Goal: Task Accomplishment & Management: Complete application form

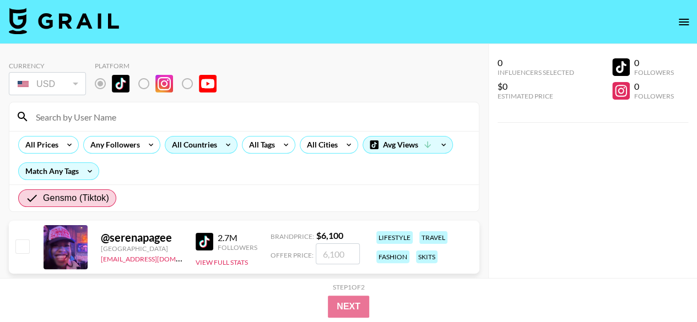
click at [208, 152] on div "All Countries" at bounding box center [192, 145] width 54 height 17
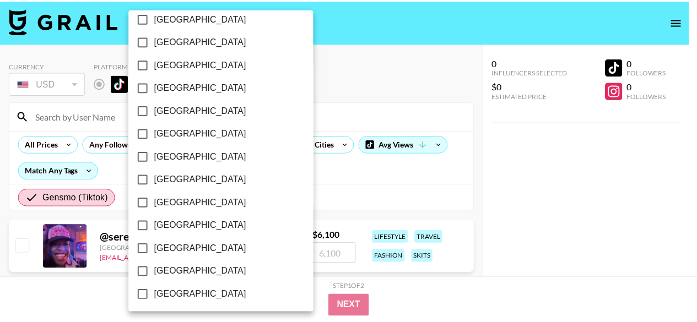
scroll to position [962, 0]
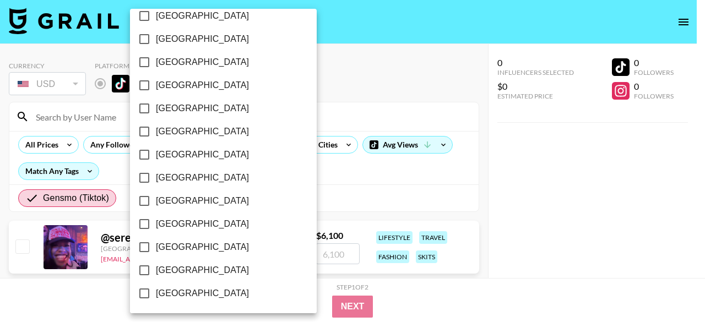
click at [191, 272] on span "[GEOGRAPHIC_DATA]" at bounding box center [202, 270] width 93 height 13
click at [156, 272] on input "[GEOGRAPHIC_DATA]" at bounding box center [144, 270] width 23 height 23
checkbox input "true"
click at [540, 179] on div at bounding box center [352, 161] width 705 height 322
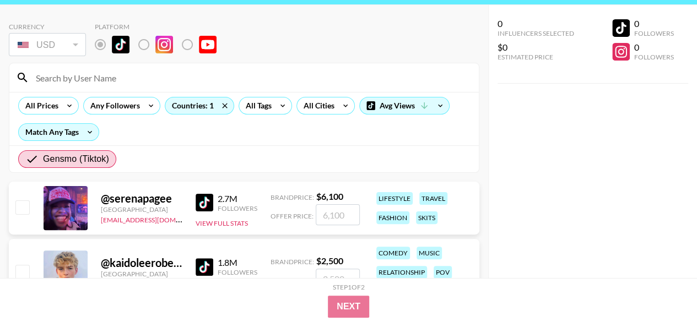
scroll to position [55, 0]
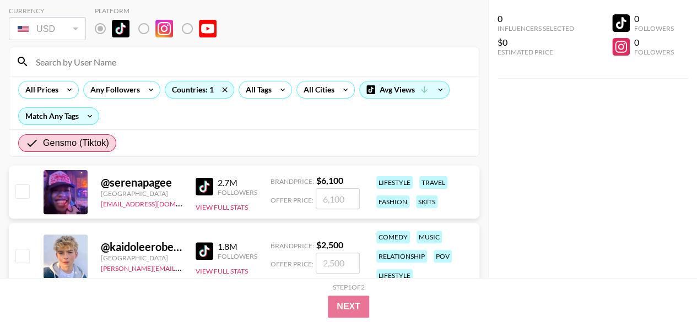
click at [213, 114] on div "All Prices Any Followers Countries: 1 All Tags All Cities Avg Views Match Any T…" at bounding box center [243, 102] width 469 height 53
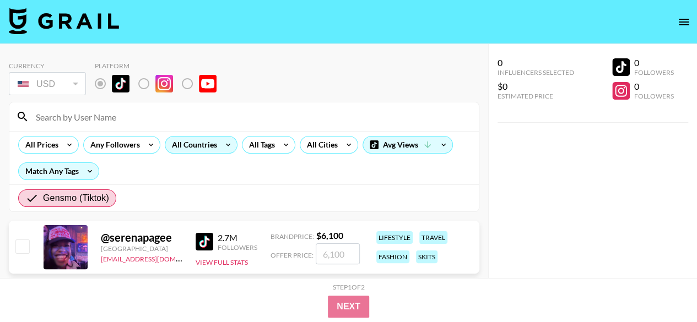
click at [216, 140] on div "All Countries" at bounding box center [201, 145] width 73 height 18
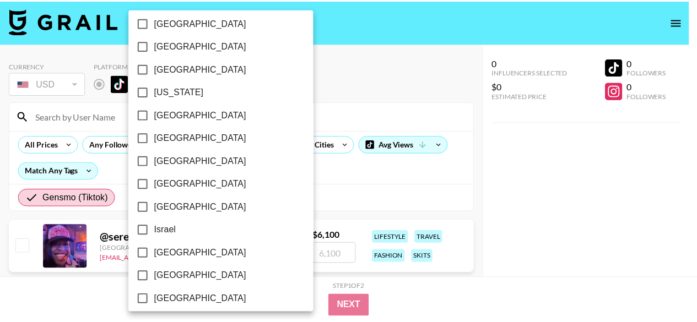
scroll to position [962, 0]
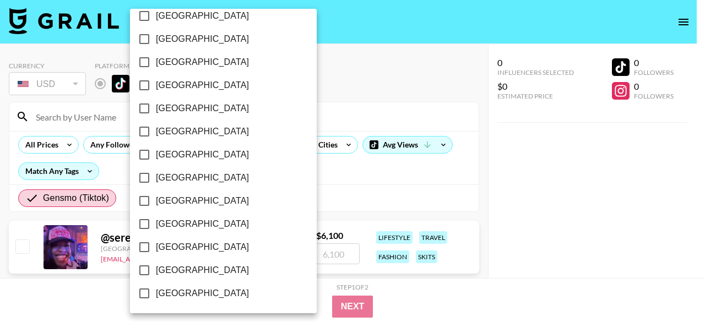
click at [138, 271] on input "[GEOGRAPHIC_DATA]" at bounding box center [144, 270] width 23 height 23
checkbox input "true"
click at [326, 154] on div at bounding box center [352, 161] width 705 height 322
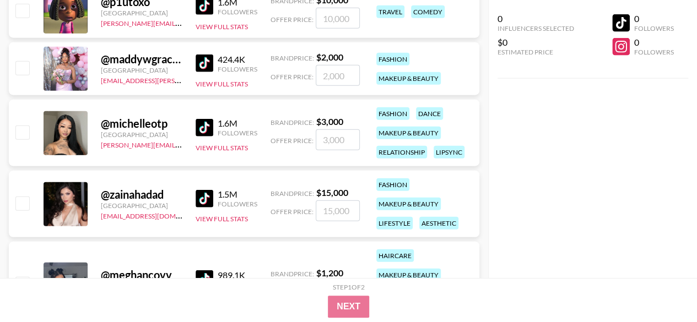
scroll to position [3416, 0]
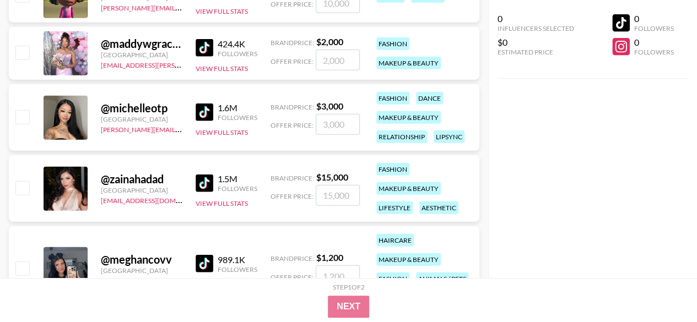
click at [208, 110] on img at bounding box center [205, 113] width 18 height 18
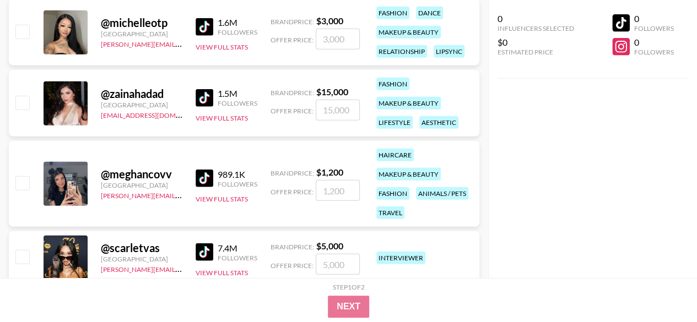
scroll to position [3526, 0]
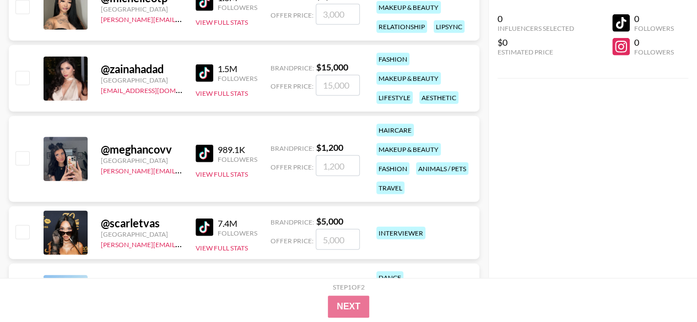
click at [205, 152] on img at bounding box center [205, 154] width 18 height 18
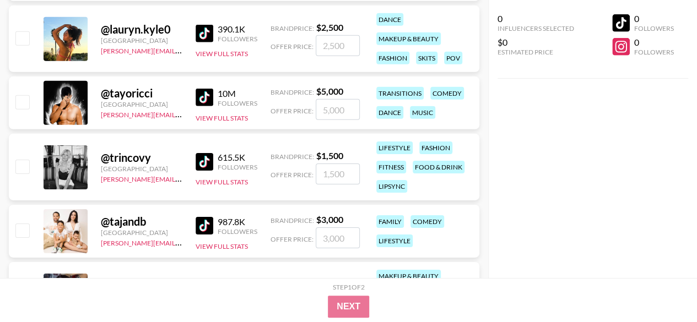
scroll to position [3801, 0]
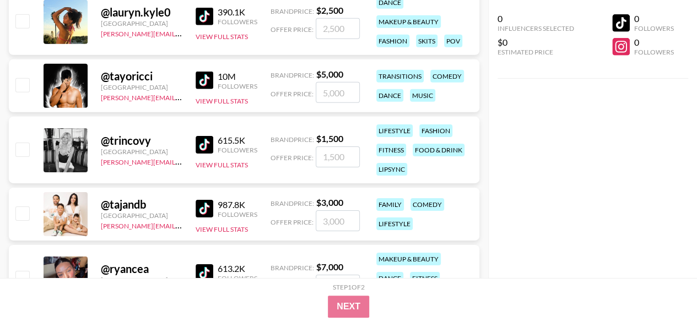
click at [203, 145] on img at bounding box center [205, 145] width 18 height 18
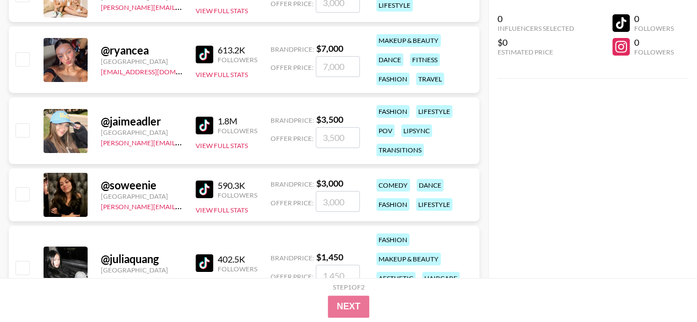
scroll to position [4022, 0]
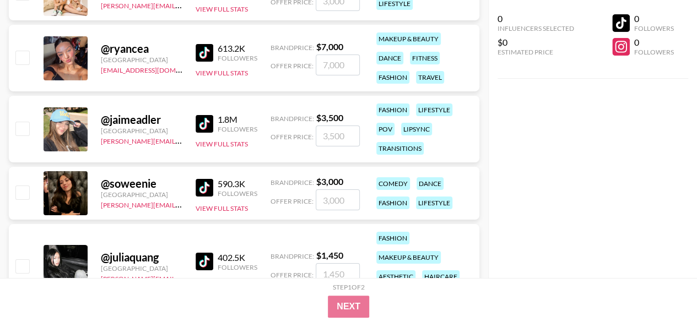
click at [207, 124] on img at bounding box center [205, 124] width 18 height 18
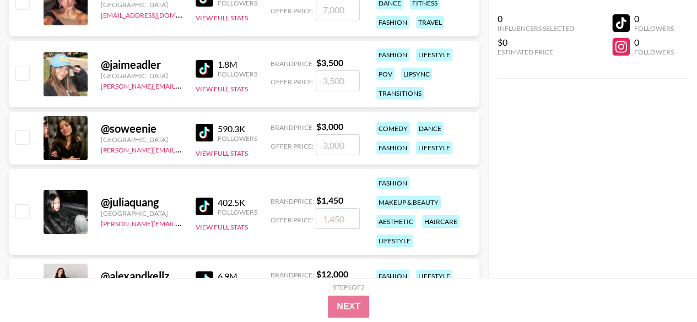
click at [201, 129] on img at bounding box center [205, 133] width 18 height 18
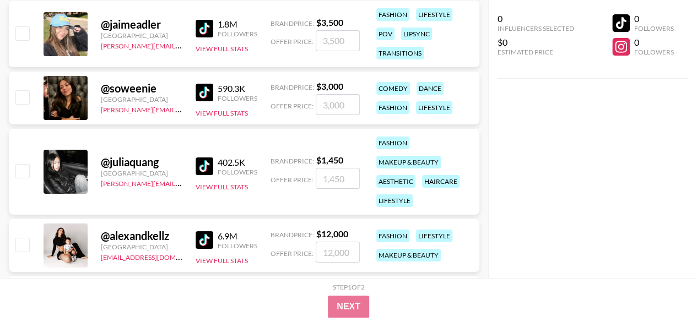
scroll to position [4132, 0]
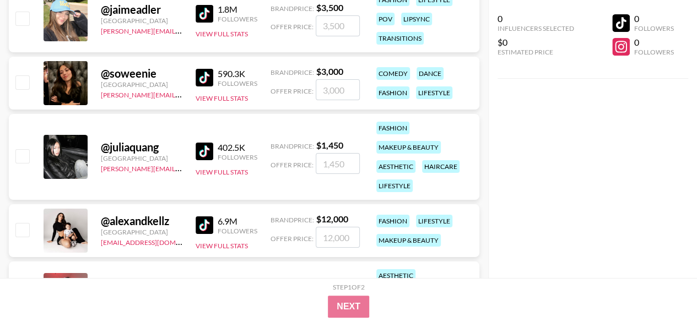
click at [202, 153] on img at bounding box center [205, 152] width 18 height 18
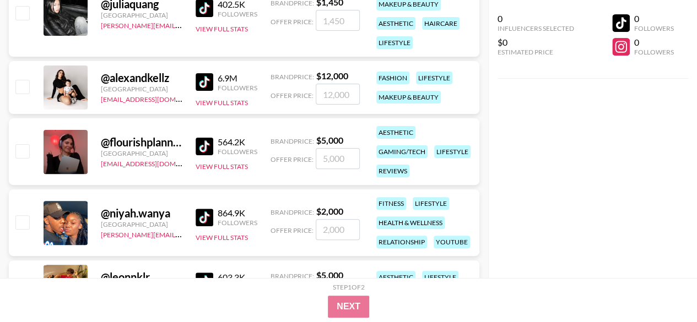
scroll to position [4297, 0]
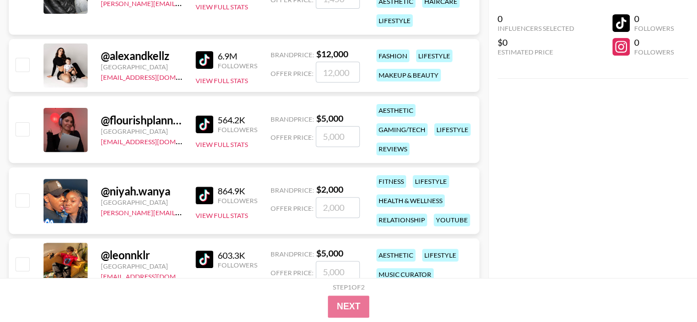
click at [201, 121] on img at bounding box center [205, 125] width 18 height 18
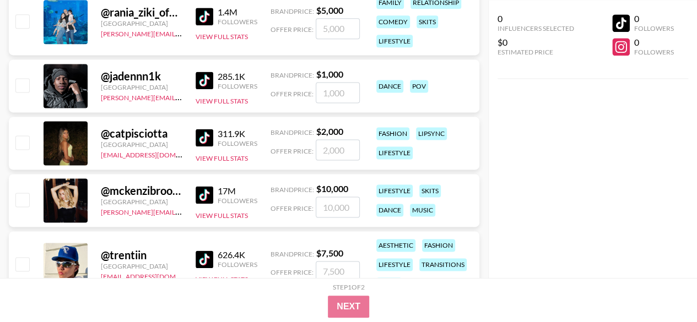
scroll to position [2810, 0]
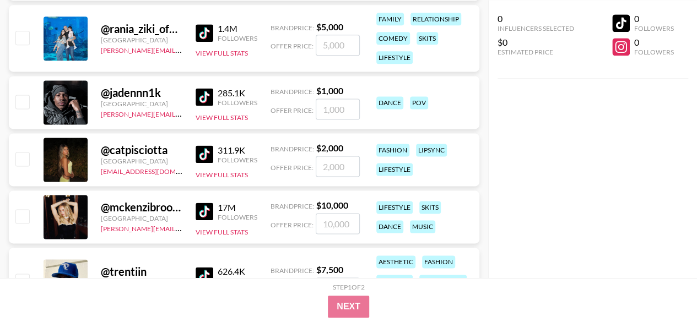
click at [198, 154] on img at bounding box center [205, 154] width 18 height 18
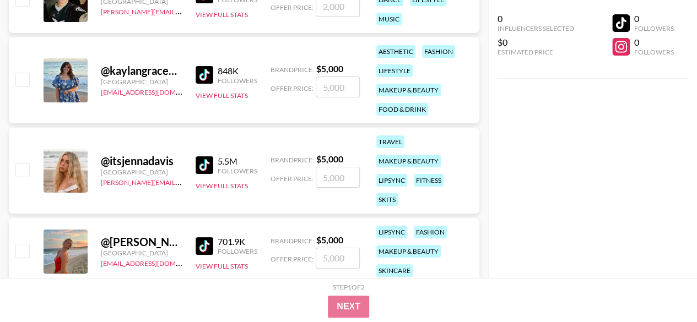
scroll to position [2038, 0]
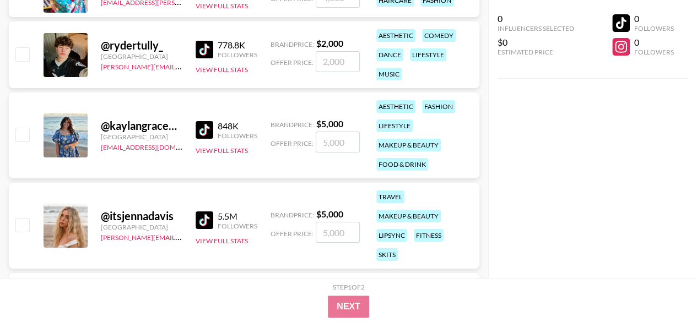
click at [203, 220] on img at bounding box center [205, 221] width 18 height 18
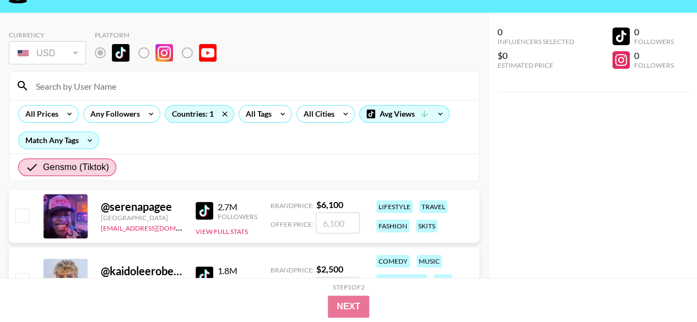
scroll to position [20, 0]
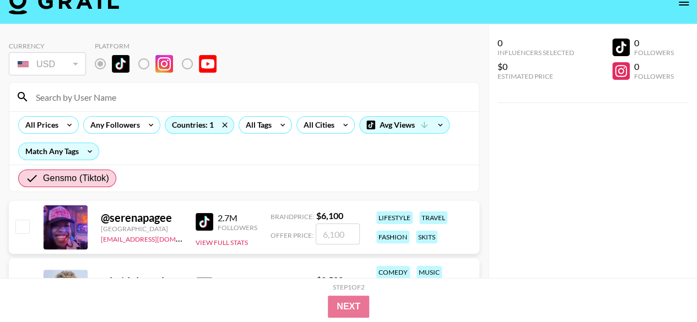
click at [96, 102] on input at bounding box center [250, 97] width 443 height 18
paste input "trincovy"
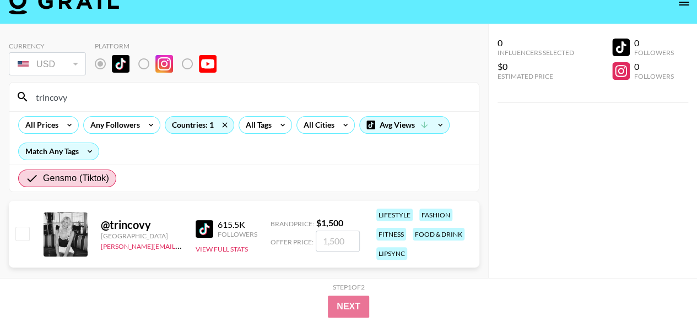
type input "trincovy"
drag, startPoint x: 83, startPoint y: 96, endPoint x: 6, endPoint y: 96, distance: 77.1
click at [6, 96] on div "Currency USD USD ​ Platform trincovy All Prices Any Followers Countries: 1 All …" at bounding box center [244, 163] width 488 height 278
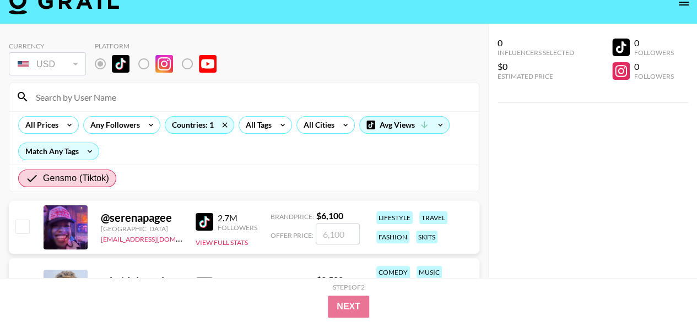
paste input "catpisciotta"
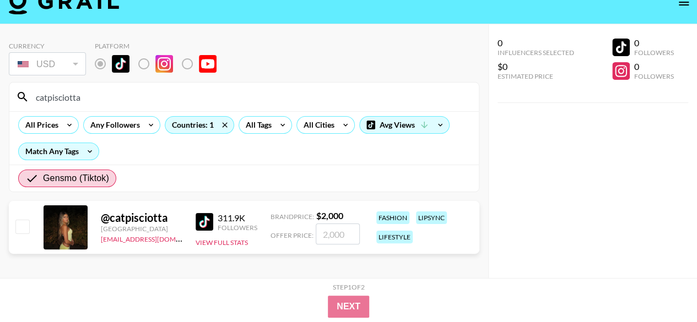
type input "catpisciotta"
drag, startPoint x: 50, startPoint y: 98, endPoint x: 0, endPoint y: 99, distance: 50.1
click at [5, 98] on div "Currency USD USD ​ Platform catpisciotta All Prices Any Followers Countries: 1 …" at bounding box center [244, 163] width 488 height 278
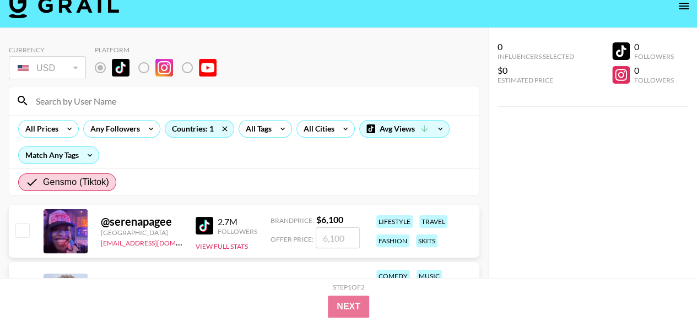
scroll to position [0, 0]
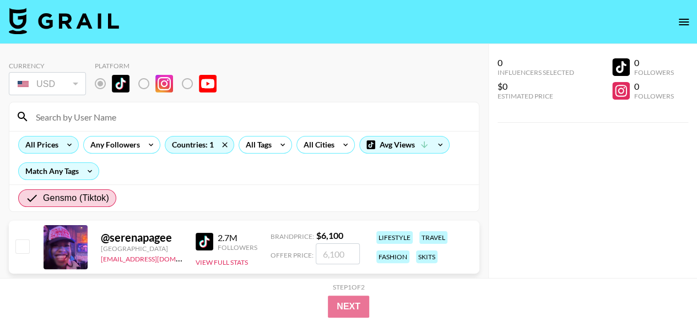
click at [58, 144] on div "All Prices" at bounding box center [40, 145] width 42 height 17
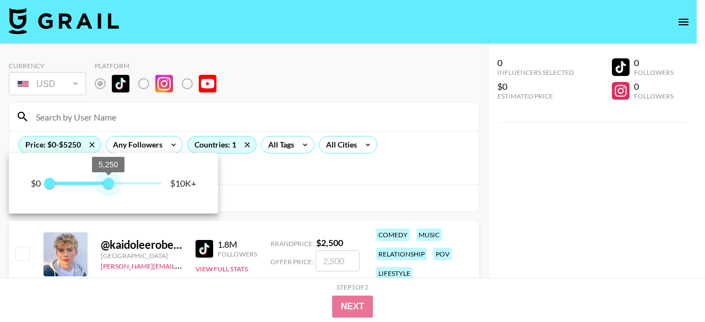
type input "5000"
drag, startPoint x: 161, startPoint y: 182, endPoint x: 105, endPoint y: 186, distance: 55.8
click at [105, 186] on span "5,000" at bounding box center [105, 183] width 11 height 11
click at [277, 176] on div at bounding box center [352, 161] width 705 height 322
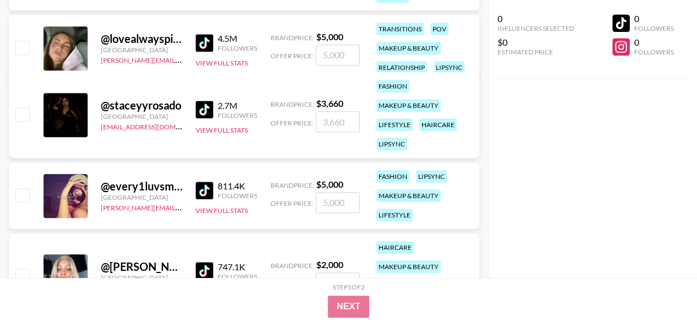
scroll to position [551, 0]
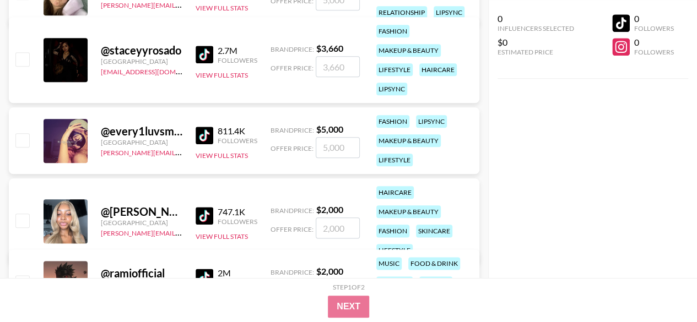
click at [208, 135] on img at bounding box center [205, 136] width 18 height 18
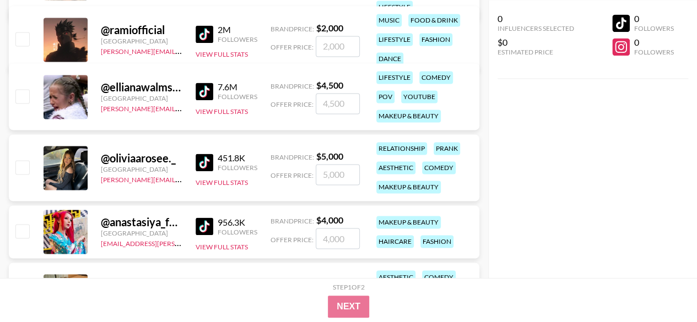
scroll to position [826, 0]
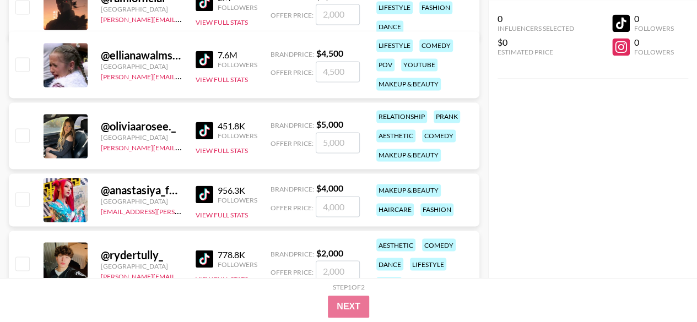
click at [203, 129] on img at bounding box center [205, 131] width 18 height 18
click at [202, 192] on img at bounding box center [205, 195] width 18 height 18
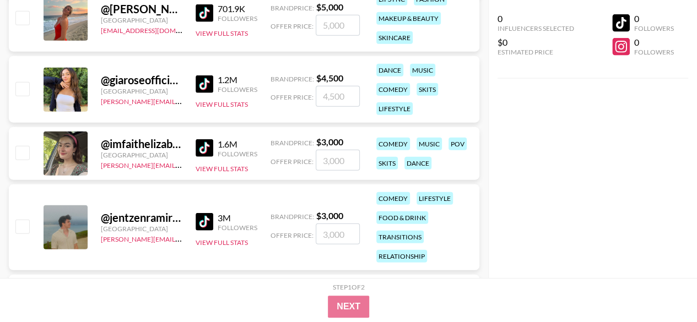
scroll to position [1322, 0]
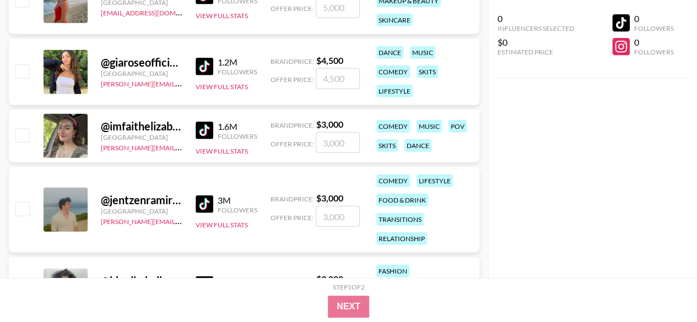
click at [201, 64] on img at bounding box center [205, 67] width 18 height 18
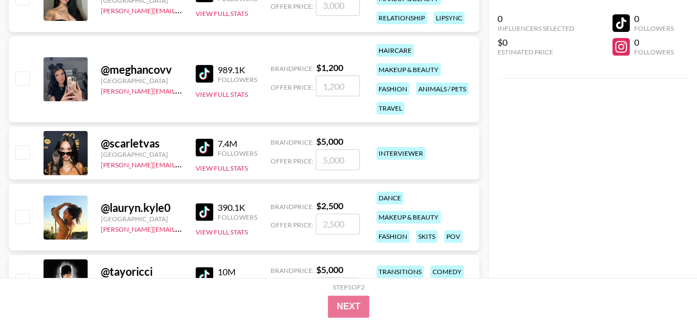
scroll to position [2204, 0]
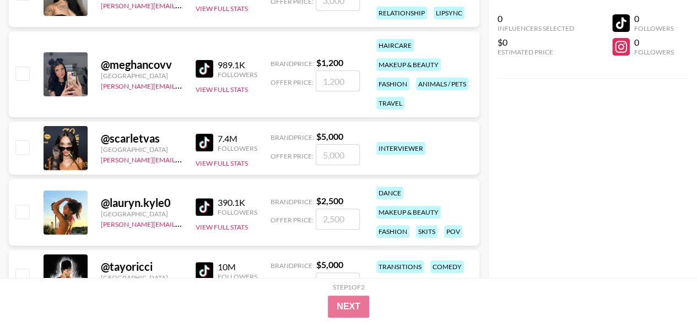
click at [205, 138] on img at bounding box center [205, 143] width 18 height 18
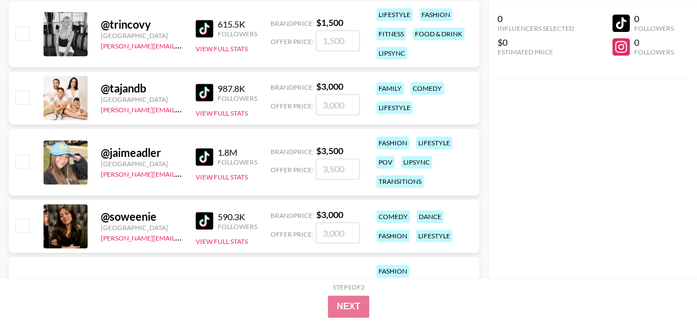
scroll to position [2534, 0]
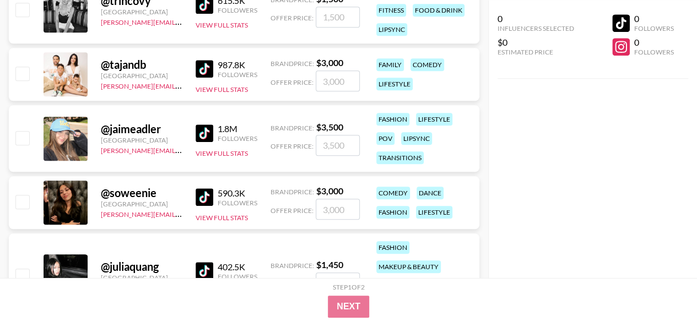
click at [206, 133] on img at bounding box center [205, 134] width 18 height 18
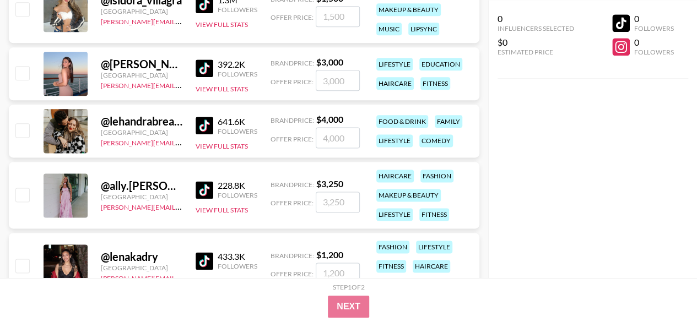
scroll to position [4848, 0]
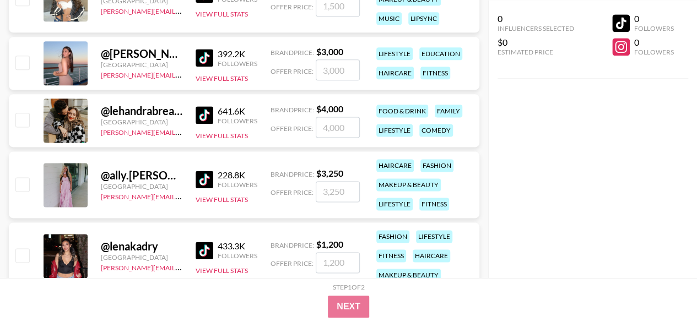
click at [203, 56] on img at bounding box center [205, 58] width 18 height 18
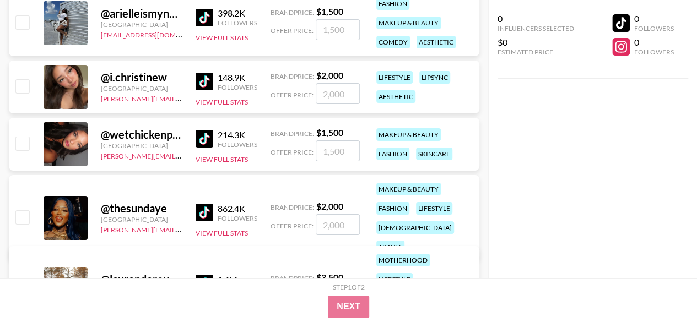
scroll to position [6226, 0]
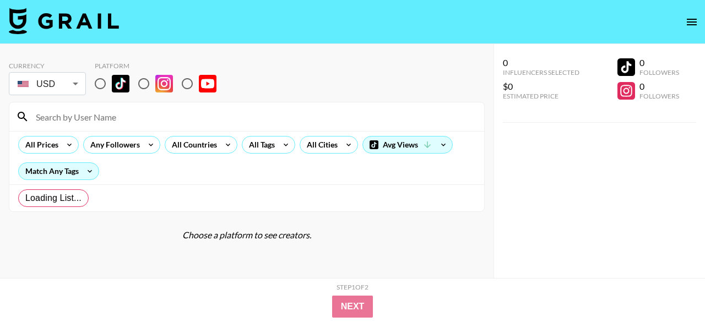
radio input "true"
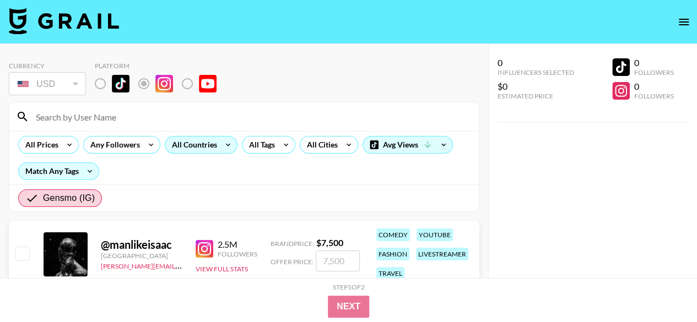
click at [230, 143] on icon at bounding box center [228, 145] width 18 height 17
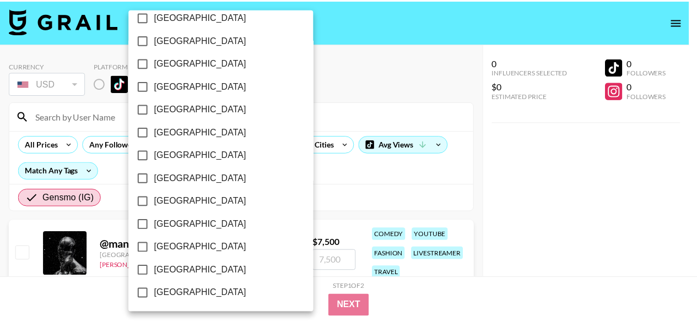
scroll to position [962, 0]
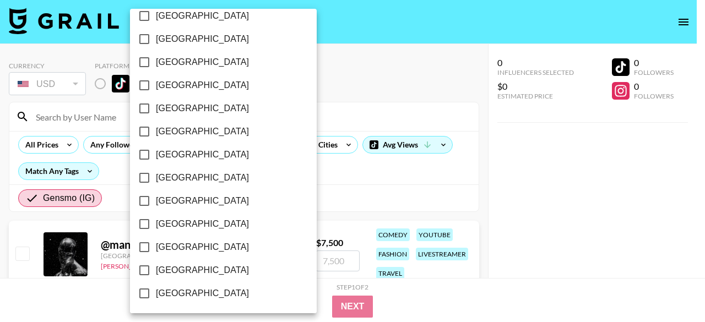
click at [188, 269] on span "[GEOGRAPHIC_DATA]" at bounding box center [202, 270] width 93 height 13
click at [156, 269] on input "[GEOGRAPHIC_DATA]" at bounding box center [144, 270] width 23 height 23
checkbox input "true"
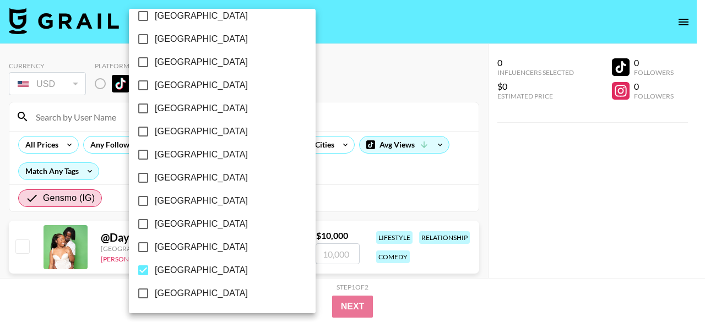
click at [382, 183] on div at bounding box center [352, 161] width 705 height 322
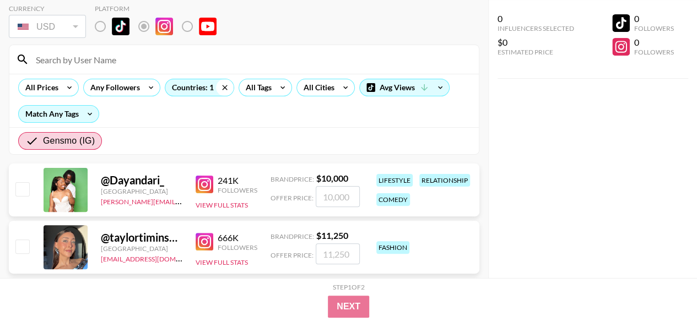
scroll to position [0, 0]
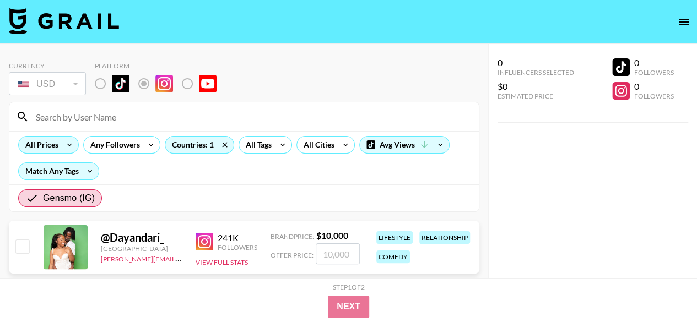
click at [69, 147] on icon at bounding box center [70, 145] width 18 height 17
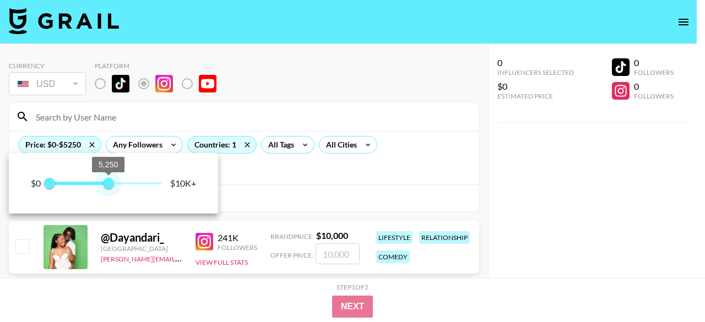
type input "5000"
drag, startPoint x: 162, startPoint y: 190, endPoint x: 105, endPoint y: 188, distance: 57.3
click at [105, 188] on span "5,000" at bounding box center [105, 183] width 11 height 11
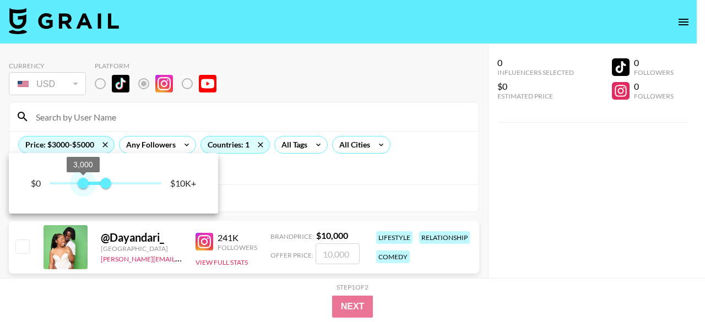
type input "3500"
drag, startPoint x: 55, startPoint y: 183, endPoint x: 88, endPoint y: 181, distance: 33.7
click at [88, 181] on span "3,500" at bounding box center [88, 183] width 11 height 11
click at [319, 170] on div at bounding box center [352, 161] width 705 height 322
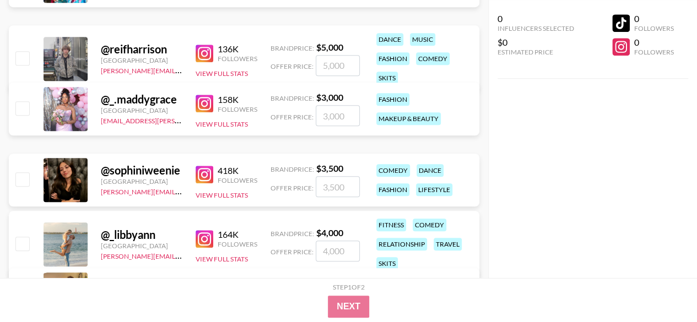
scroll to position [386, 0]
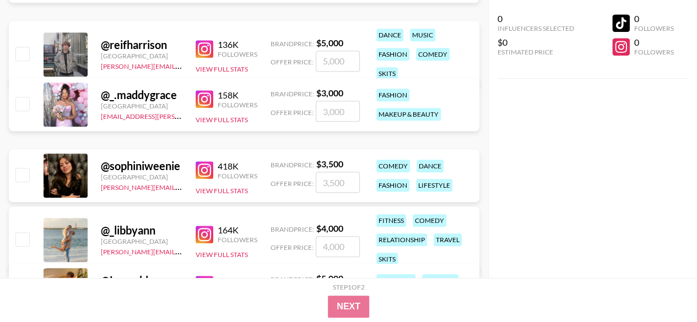
click at [198, 171] on img at bounding box center [205, 170] width 18 height 18
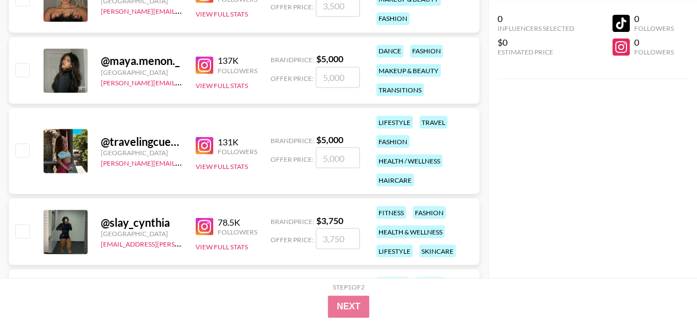
scroll to position [992, 0]
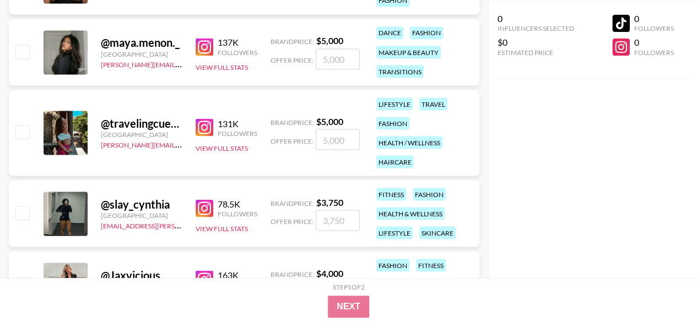
click at [204, 130] on img at bounding box center [205, 127] width 18 height 18
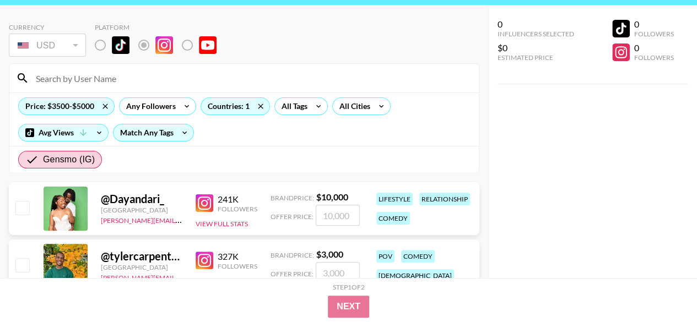
scroll to position [0, 0]
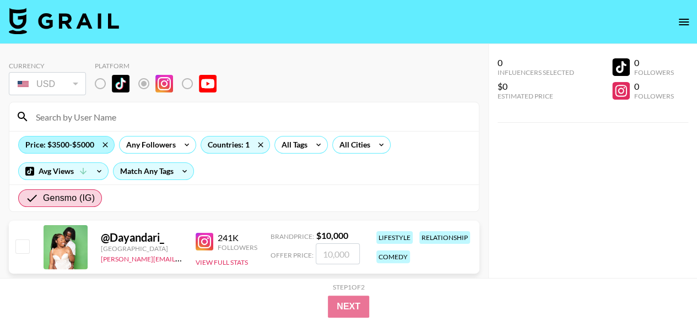
click at [90, 145] on div "Price: $3500-$5000" at bounding box center [66, 145] width 95 height 17
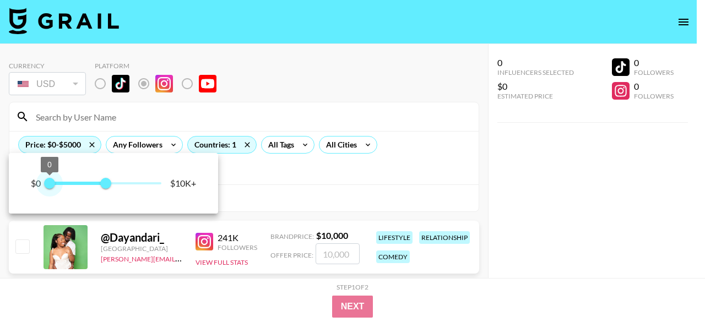
type input "0"
drag, startPoint x: 88, startPoint y: 182, endPoint x: 19, endPoint y: 183, distance: 69.4
click at [19, 183] on div "$0 0 5,000 $10K+" at bounding box center [113, 183] width 209 height 61
click at [361, 179] on div at bounding box center [352, 161] width 705 height 322
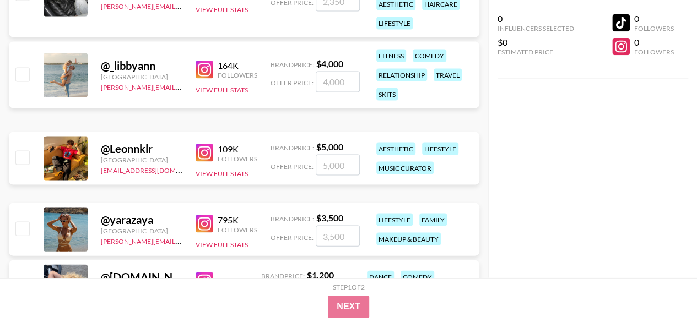
scroll to position [1157, 0]
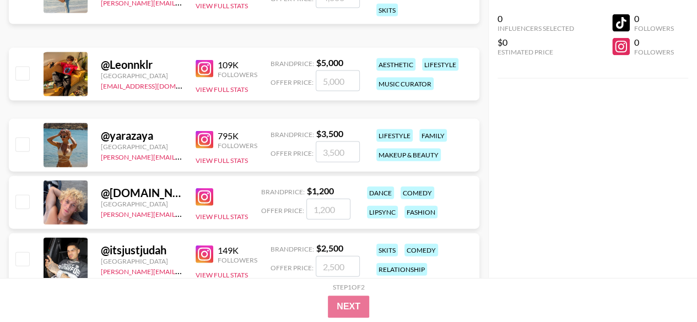
click at [202, 144] on img at bounding box center [205, 140] width 18 height 18
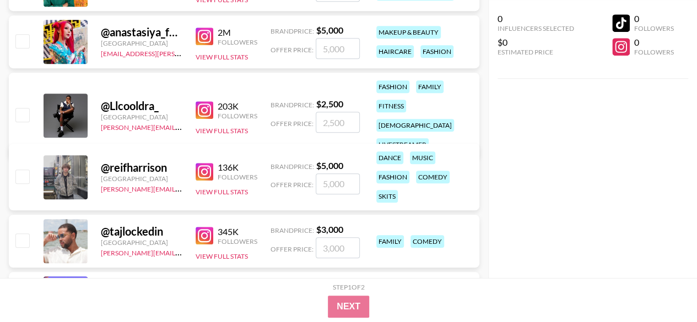
scroll to position [0, 0]
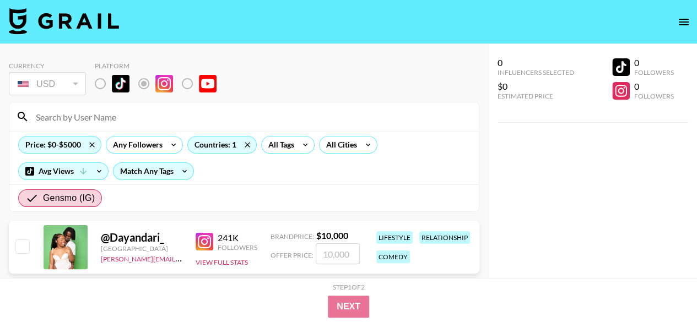
click at [99, 115] on input at bounding box center [250, 117] width 443 height 18
paste input "catpisciotta"
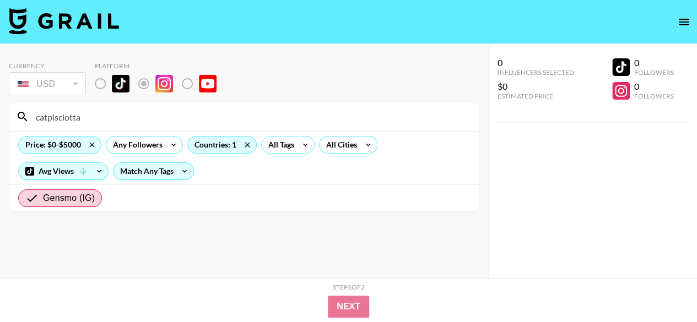
type input "catpisciotta"
